Goal: Complete application form: Complete application form

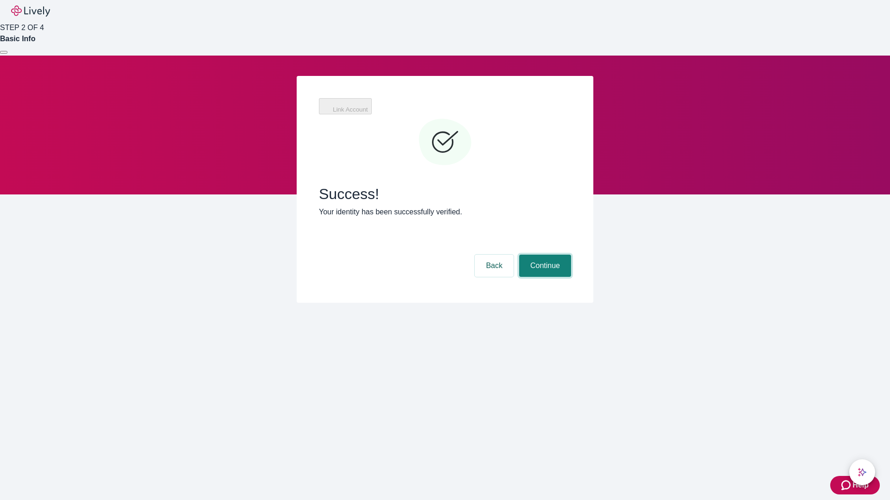
click at [544, 255] on button "Continue" at bounding box center [545, 266] width 52 height 22
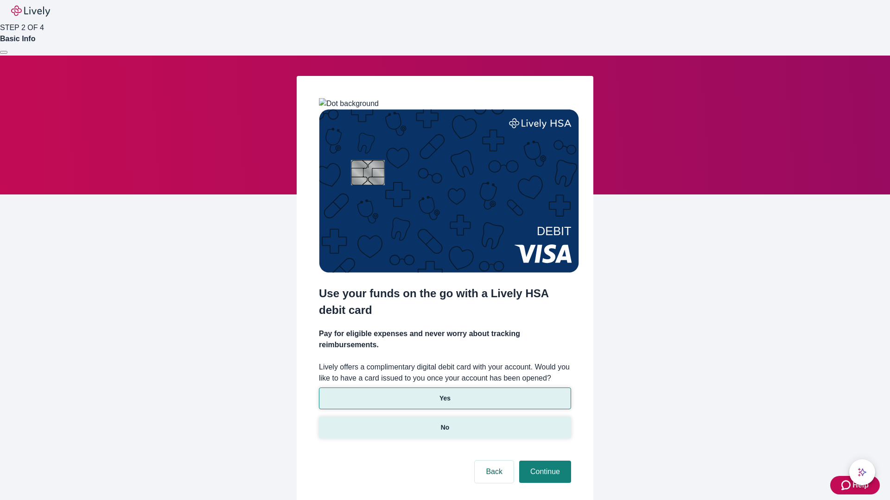
click at [444, 423] on p "No" at bounding box center [445, 428] width 9 height 10
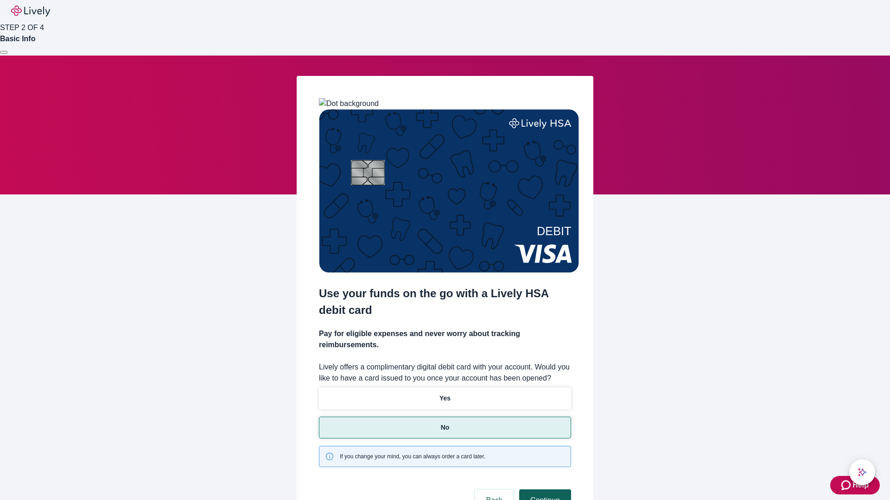
click at [544, 490] on button "Continue" at bounding box center [545, 501] width 52 height 22
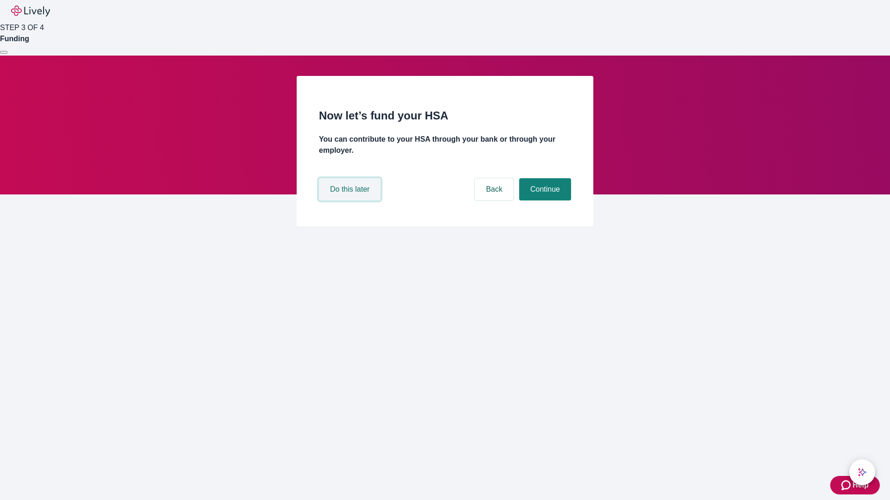
click at [351, 201] on button "Do this later" at bounding box center [350, 189] width 62 height 22
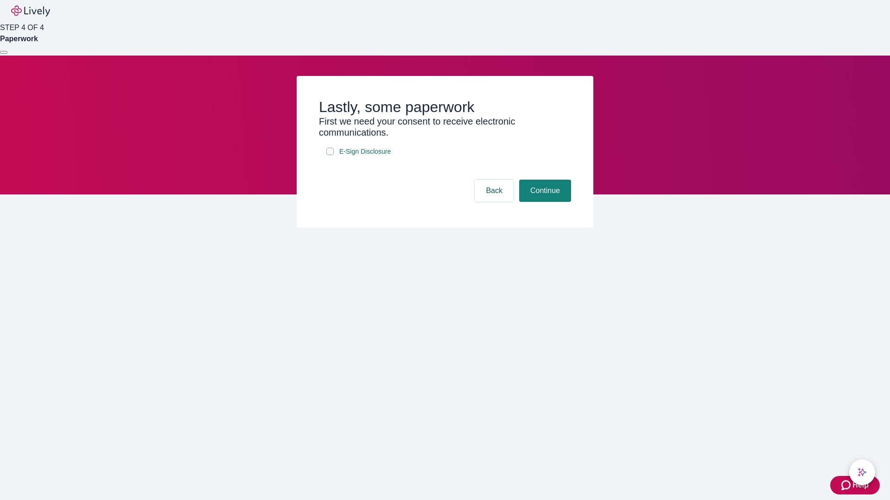
click at [330, 155] on input "E-Sign Disclosure" at bounding box center [329, 151] width 7 height 7
checkbox input "true"
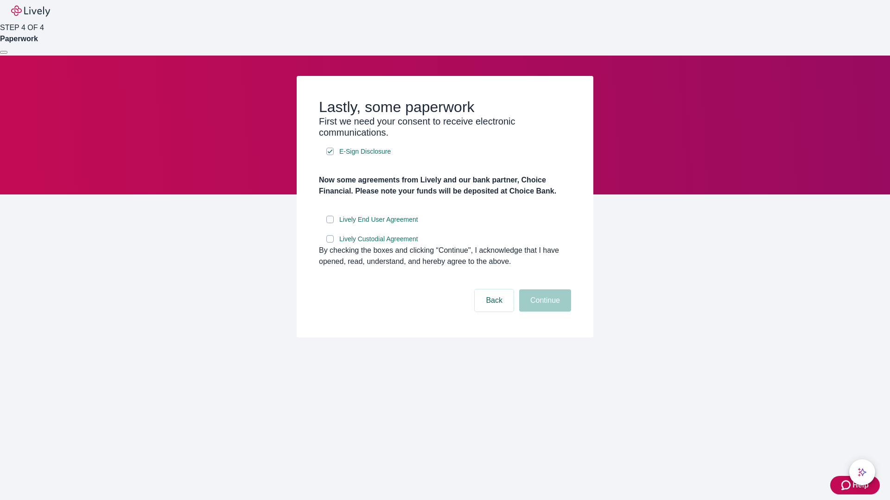
click at [330, 223] on input "Lively End User Agreement" at bounding box center [329, 219] width 7 height 7
checkbox input "true"
click at [330, 243] on input "Lively Custodial Agreement" at bounding box center [329, 238] width 7 height 7
checkbox input "true"
click at [544, 312] on button "Continue" at bounding box center [545, 301] width 52 height 22
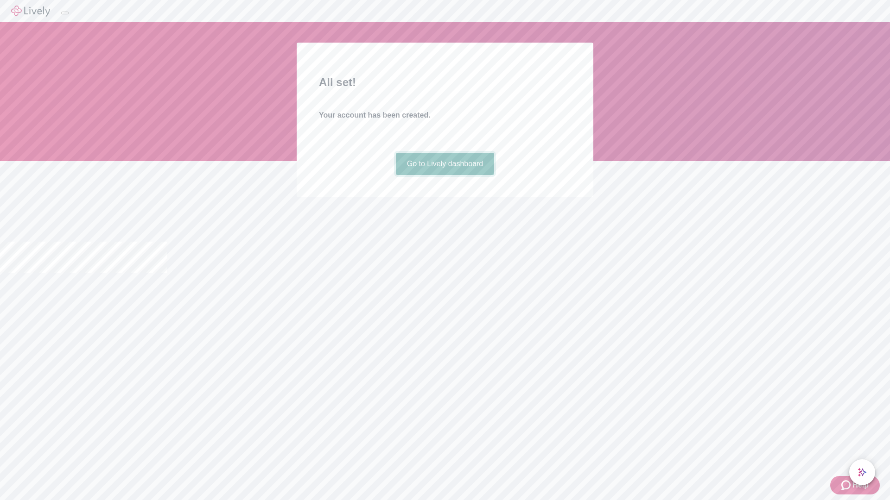
click at [444, 175] on link "Go to Lively dashboard" at bounding box center [445, 164] width 99 height 22
